Goal: Task Accomplishment & Management: Manage account settings

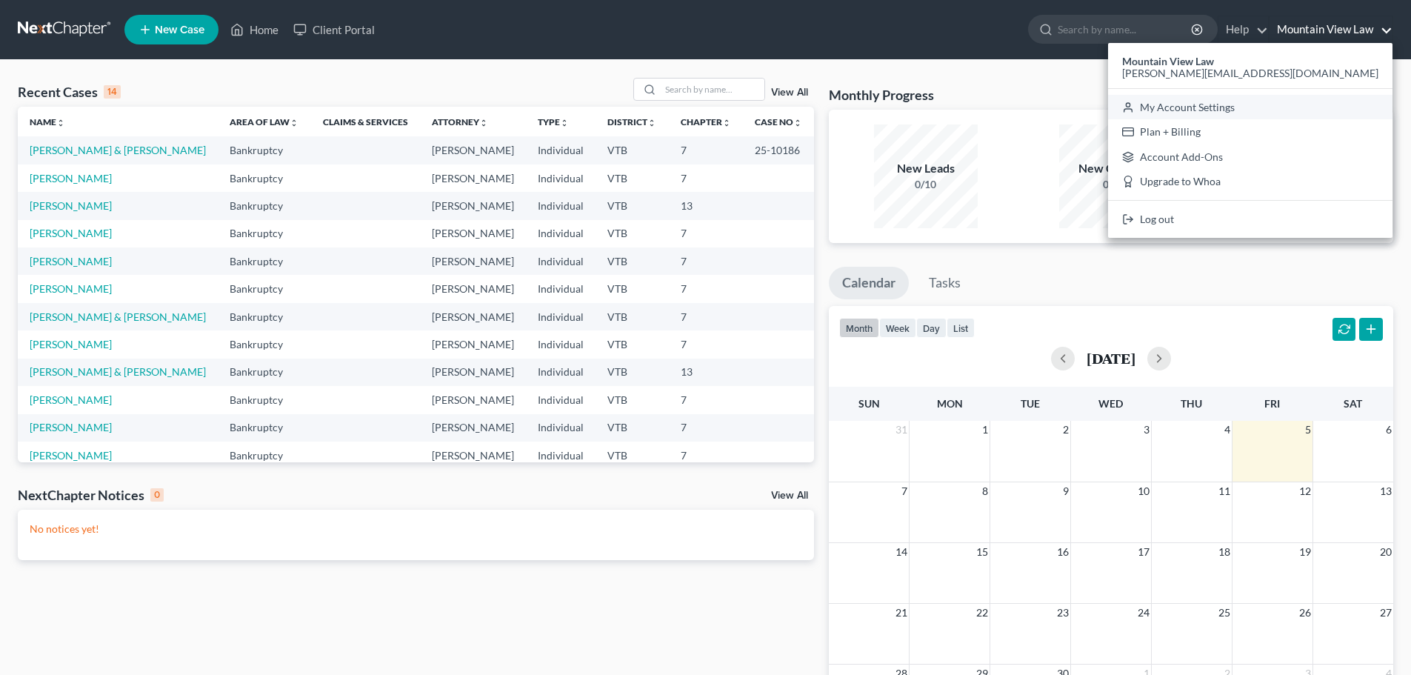
click at [1337, 102] on link "My Account Settings" at bounding box center [1250, 107] width 284 height 25
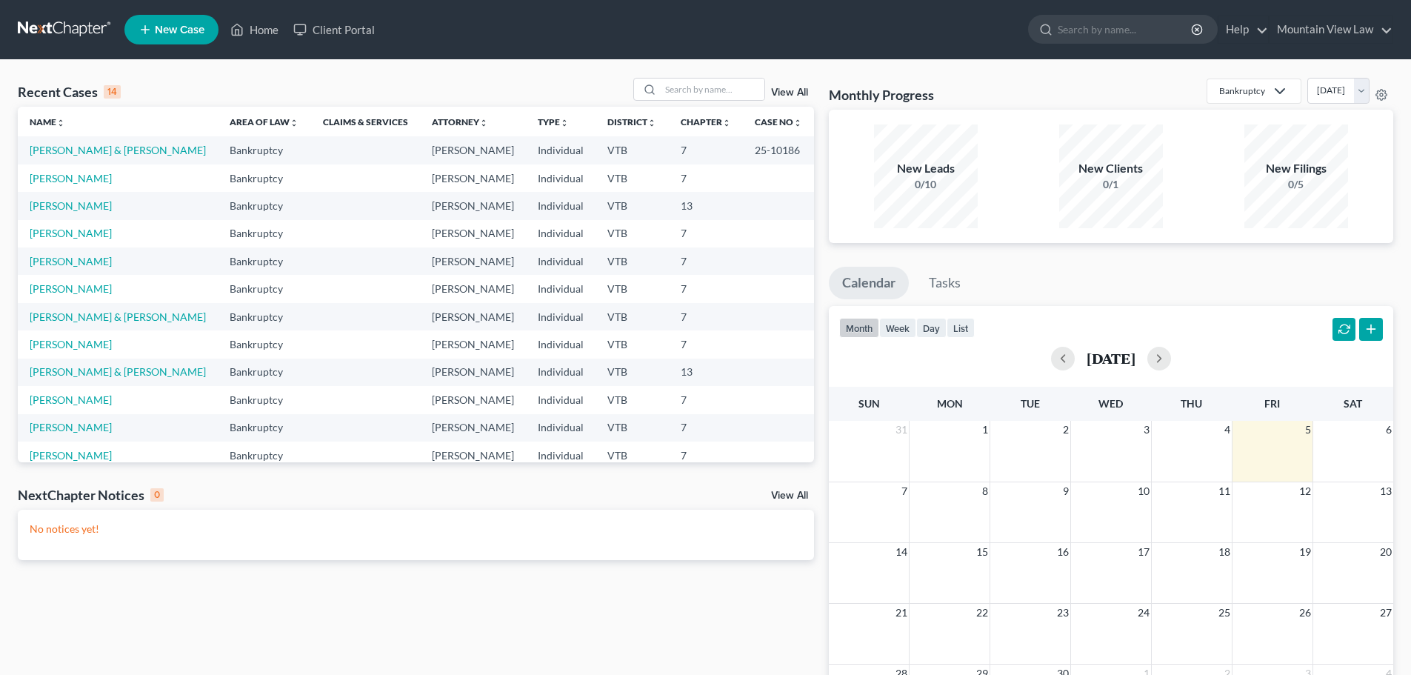
select select "24"
select select "49"
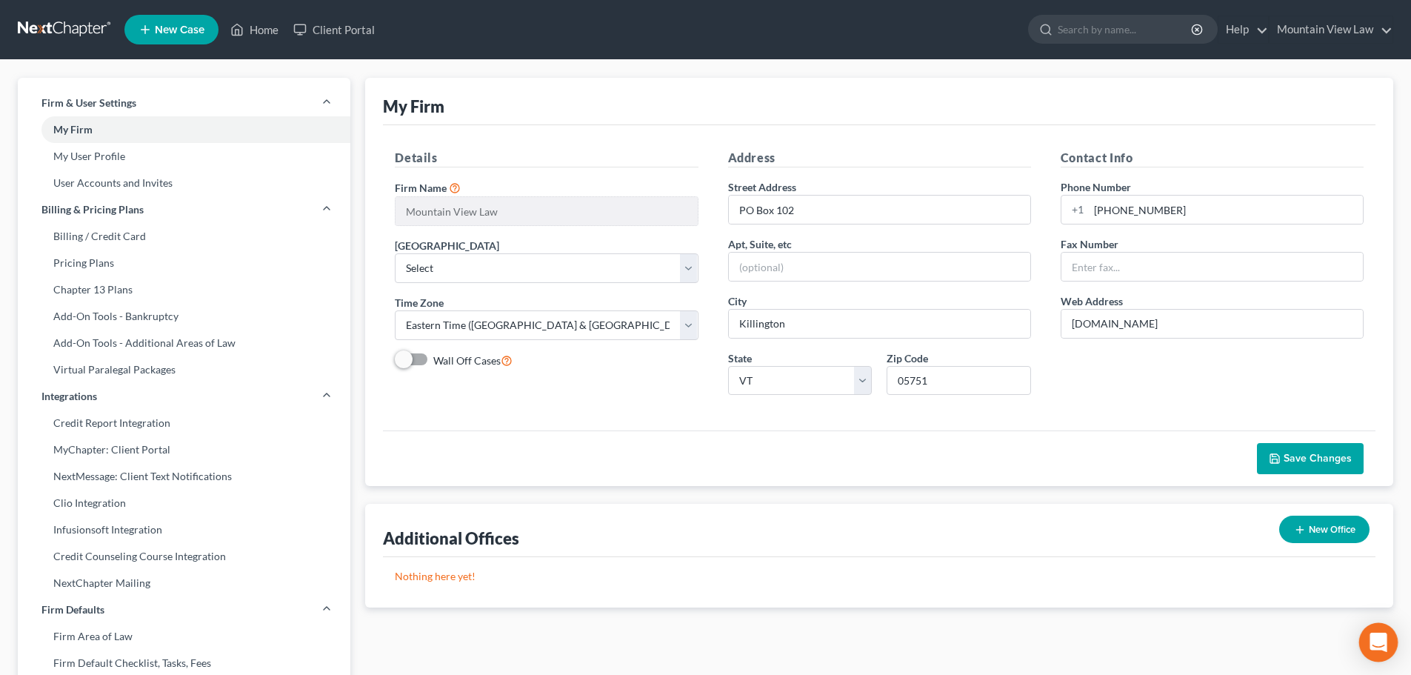
click at [1381, 640] on icon "Open Intercom Messenger" at bounding box center [1378, 642] width 17 height 19
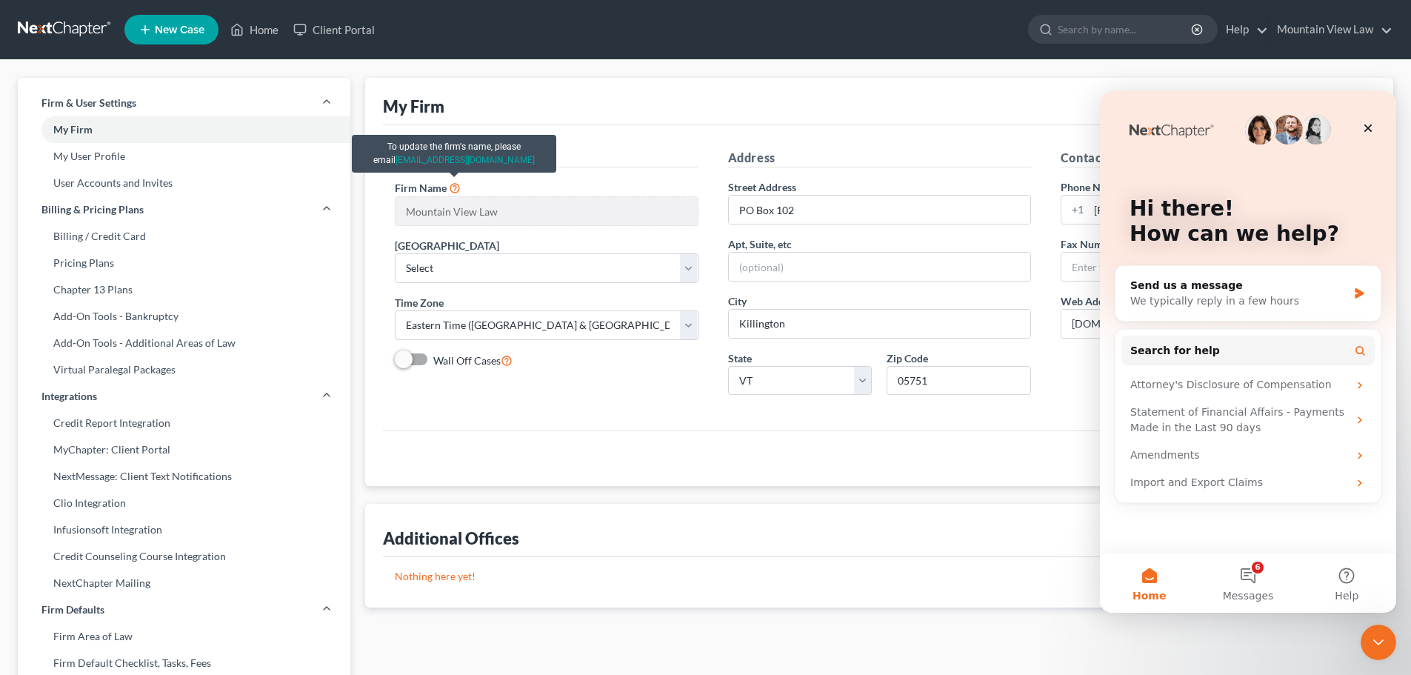
click at [453, 189] on icon at bounding box center [455, 187] width 12 height 14
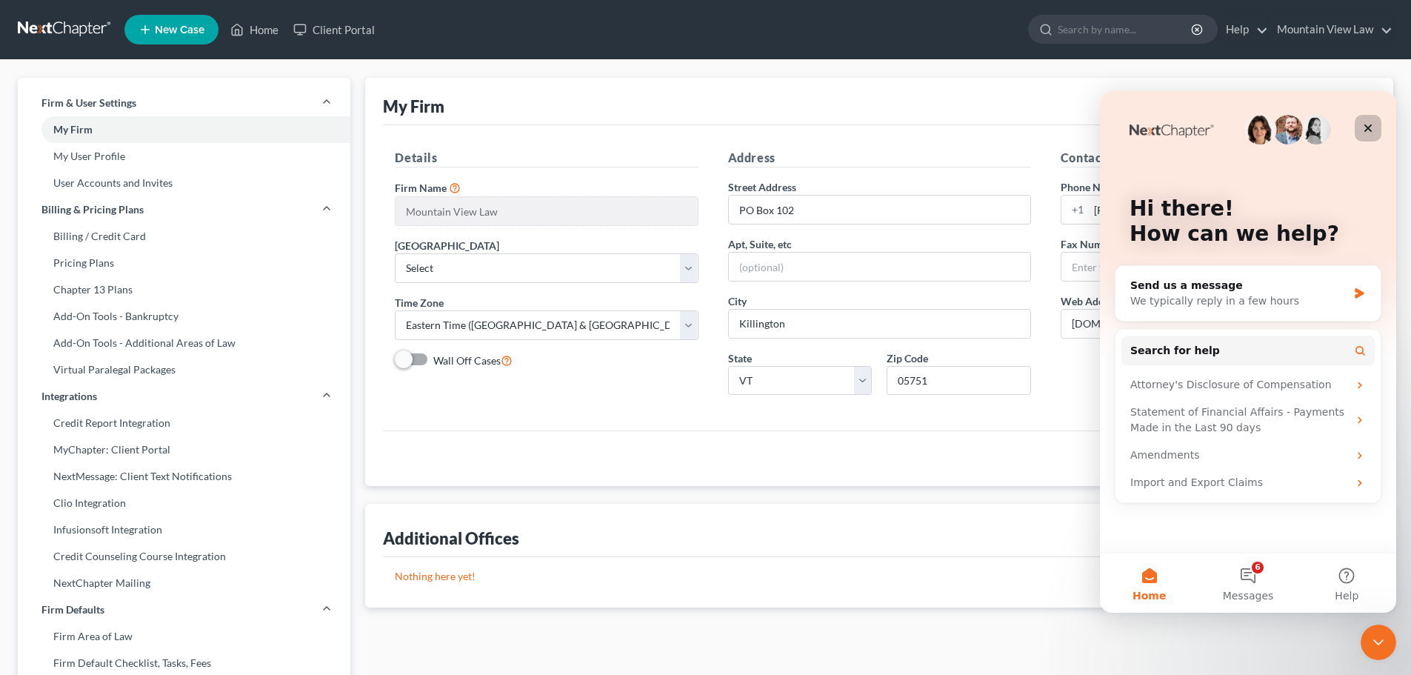
click at [1369, 120] on div "Close" at bounding box center [1368, 128] width 27 height 27
